Goal: Navigation & Orientation: Go to known website

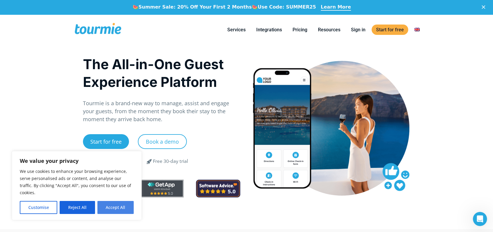
click at [110, 208] on button "Accept All" at bounding box center [115, 207] width 36 height 13
checkbox input "true"
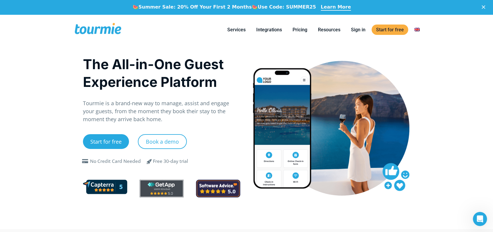
click at [109, 30] on span at bounding box center [98, 30] width 48 height 14
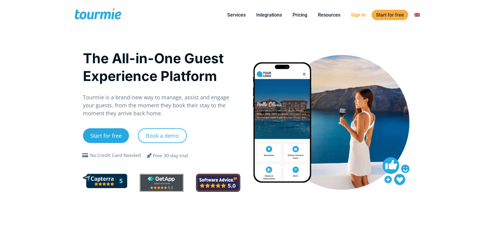
click at [359, 15] on link "Sign in" at bounding box center [358, 14] width 23 height 7
